Goal: Find specific page/section: Find specific page/section

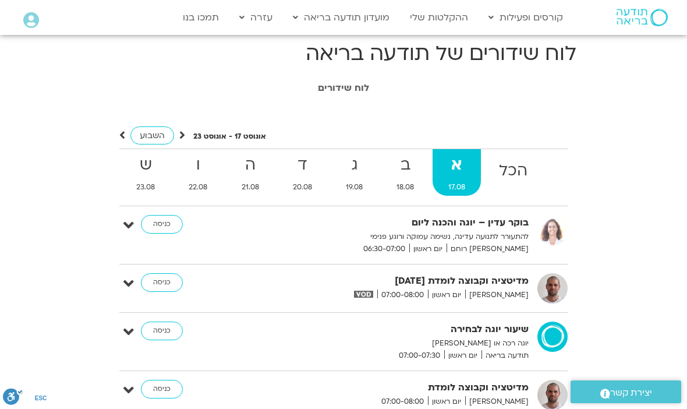
click at [585, 94] on link "קורסים" at bounding box center [547, 96] width 128 height 27
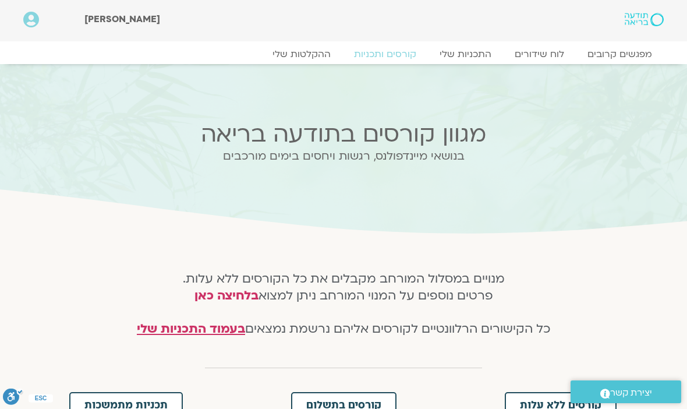
click at [475, 48] on link "התכניות שלי" at bounding box center [465, 54] width 75 height 12
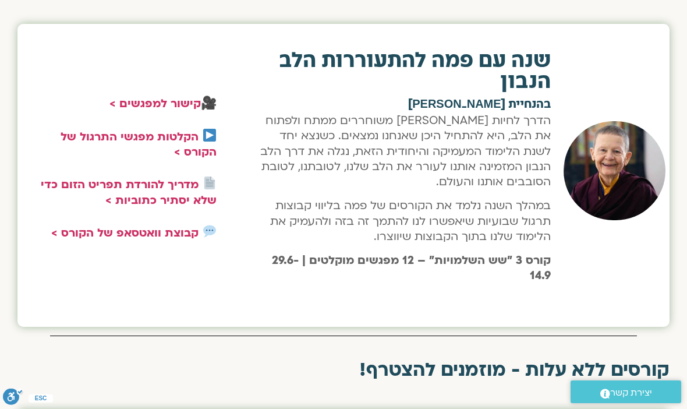
scroll to position [434, 0]
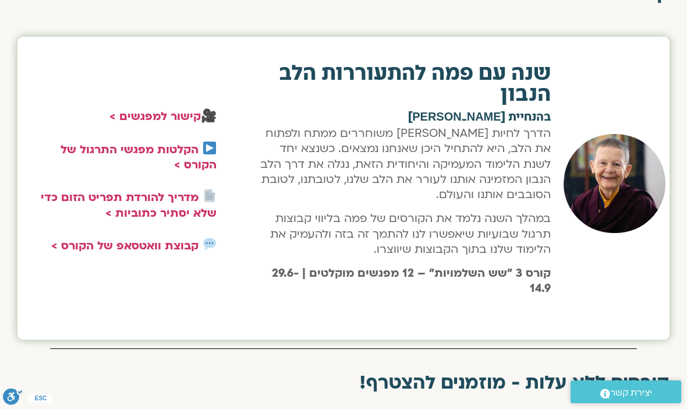
click at [171, 119] on link "קישור למפגשים >" at bounding box center [154, 116] width 91 height 15
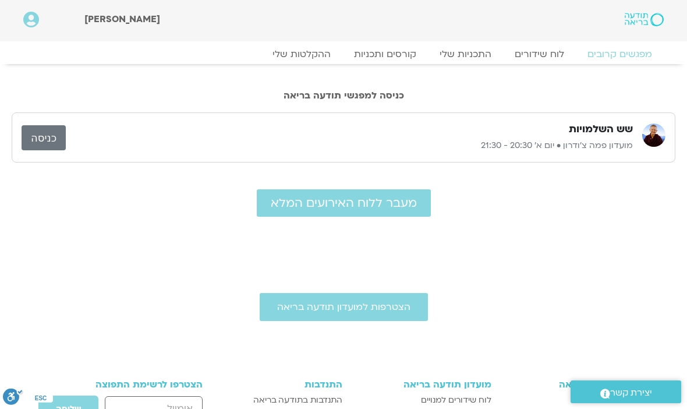
click at [51, 137] on link "כניסה" at bounding box center [44, 137] width 44 height 25
